Goal: Entertainment & Leisure: Consume media (video, audio)

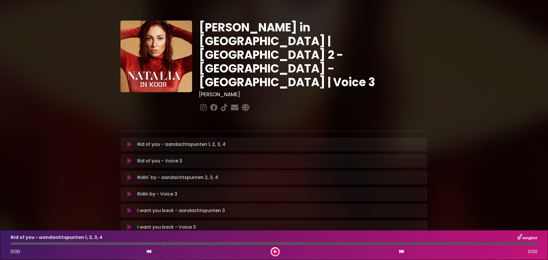
click at [129, 142] on icon at bounding box center [129, 145] width 4 height 6
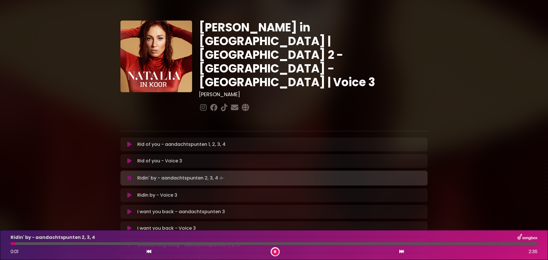
click at [129, 175] on icon at bounding box center [130, 178] width 4 height 6
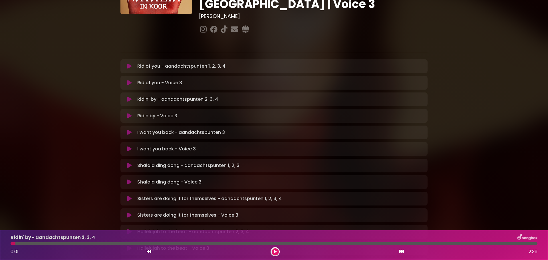
scroll to position [126, 0]
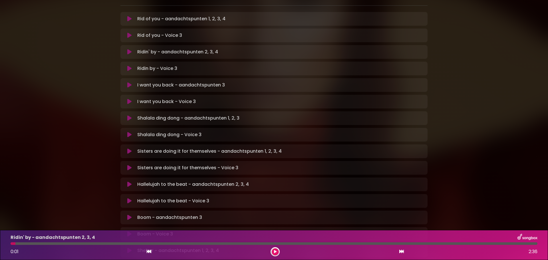
click at [131, 49] on icon at bounding box center [129, 52] width 4 height 6
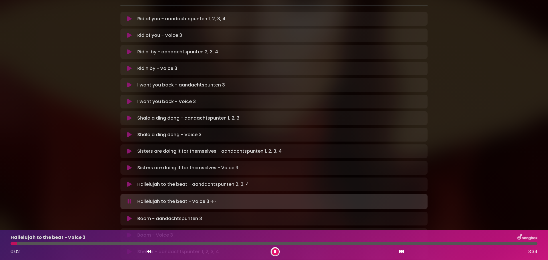
click at [131, 199] on icon at bounding box center [130, 202] width 4 height 6
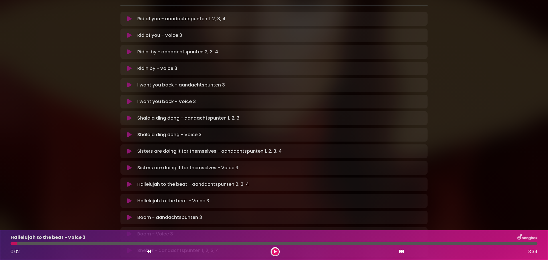
click at [128, 198] on icon at bounding box center [129, 201] width 4 height 6
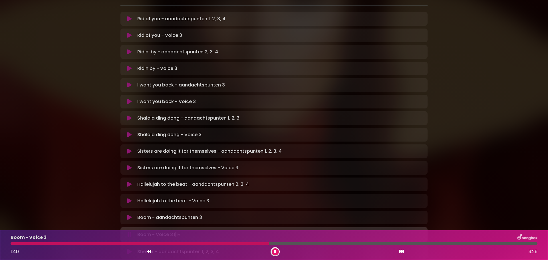
click at [128, 198] on icon at bounding box center [129, 201] width 4 height 6
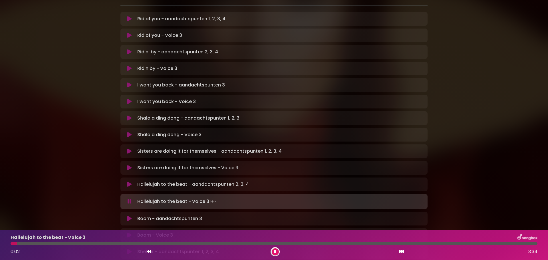
click at [127, 232] on button at bounding box center [129, 235] width 11 height 6
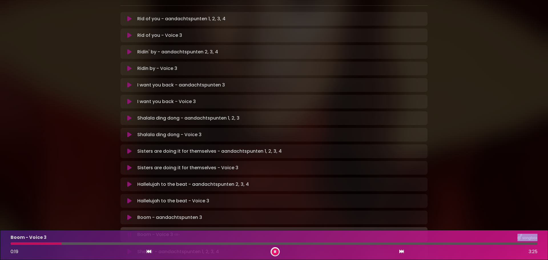
drag, startPoint x: 25, startPoint y: 243, endPoint x: 62, endPoint y: 240, distance: 36.6
click at [62, 240] on div "Boom - Voice 3 0:19 3:25" at bounding box center [274, 245] width 534 height 23
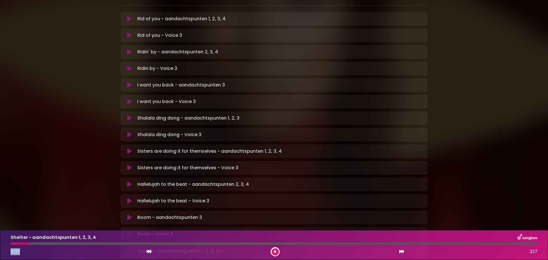
drag, startPoint x: 30, startPoint y: 246, endPoint x: 11, endPoint y: 243, distance: 19.2
click at [12, 243] on div "Shelter - aandachtspunten 1, 2, 3, 4 0:07 3:17" at bounding box center [274, 245] width 534 height 23
click at [271, 251] on div at bounding box center [275, 251] width 9 height 9
click at [275, 251] on icon at bounding box center [275, 251] width 2 height 3
